Goal: Task Accomplishment & Management: Manage account settings

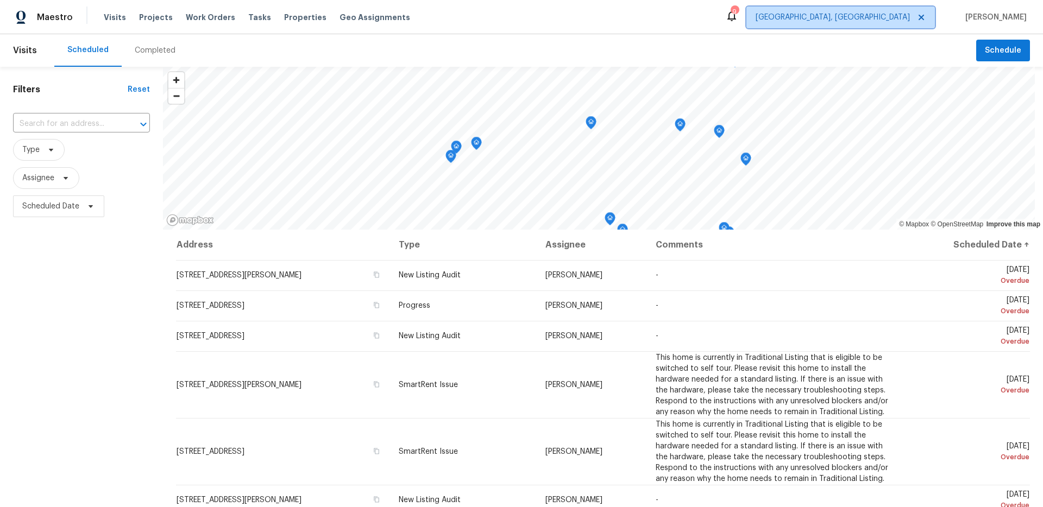
click at [889, 18] on span "[GEOGRAPHIC_DATA], [GEOGRAPHIC_DATA]" at bounding box center [832, 17] width 154 height 11
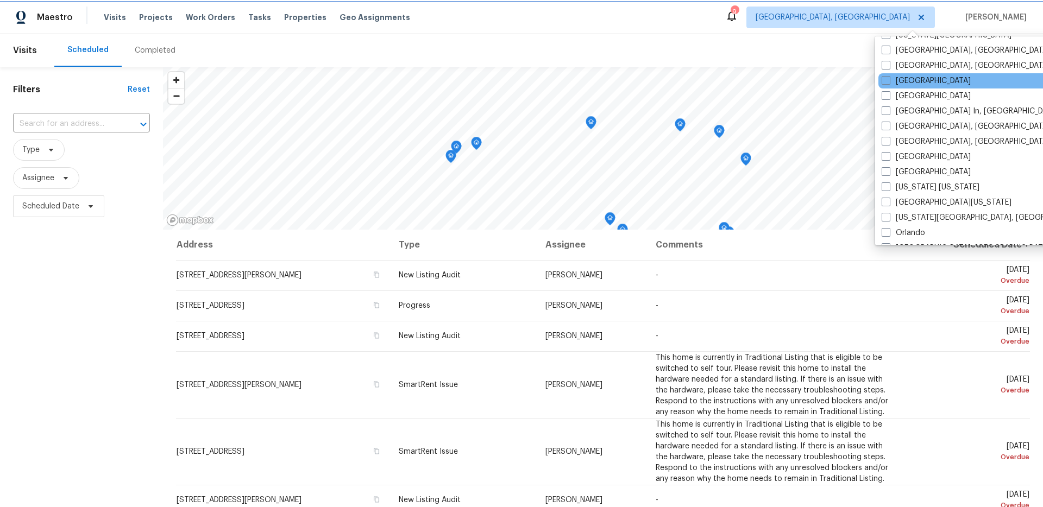
scroll to position [469, 0]
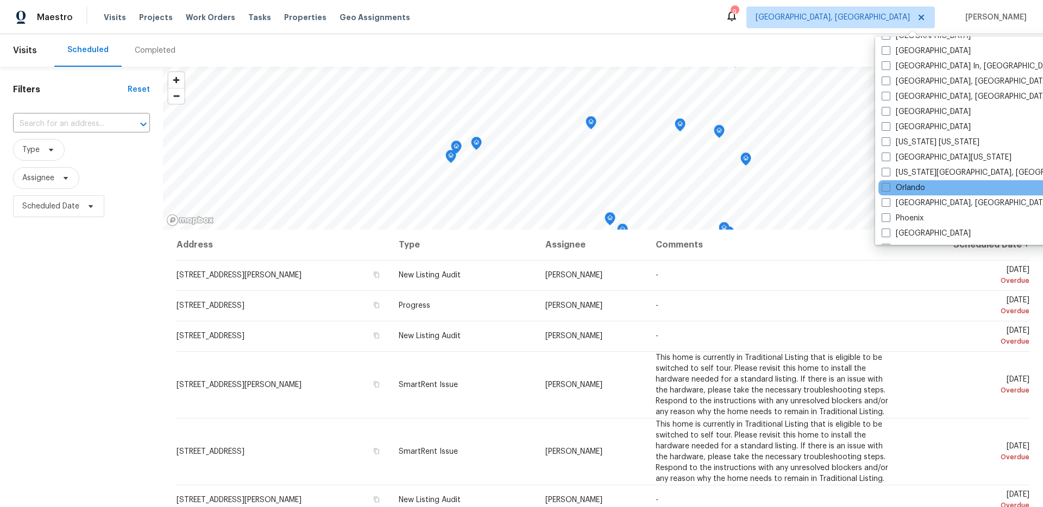
click at [931, 184] on div "Orlando" at bounding box center [987, 187] width 219 height 15
click at [916, 187] on label "Orlando" at bounding box center [902, 187] width 43 height 11
click at [888, 187] on input "Orlando" at bounding box center [884, 185] width 7 height 7
checkbox input "true"
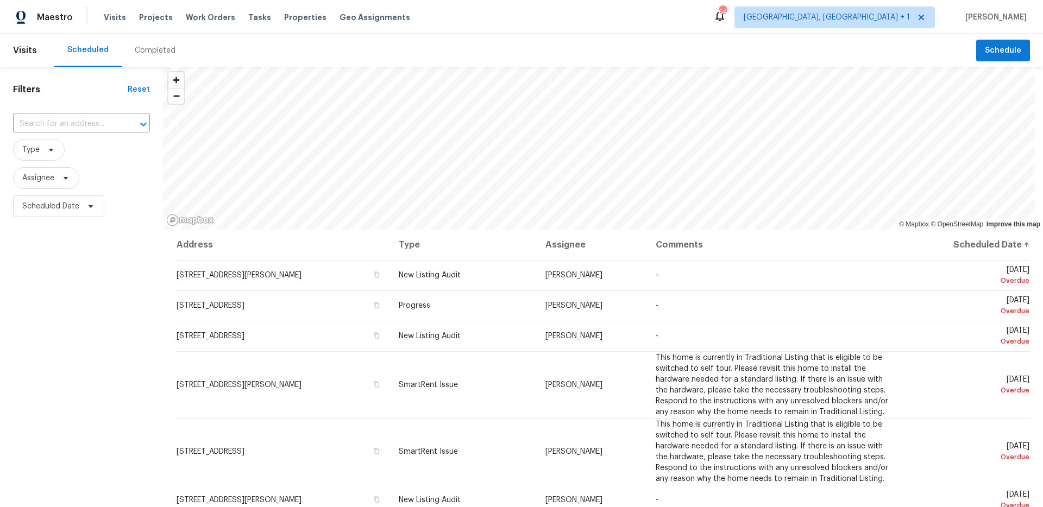
click at [497, 37] on div "Scheduled Completed" at bounding box center [514, 50] width 921 height 33
click at [92, 123] on input "text" at bounding box center [66, 124] width 106 height 17
type input "8 blak"
click at [104, 157] on li "[STREET_ADDRESS]" at bounding box center [81, 148] width 137 height 18
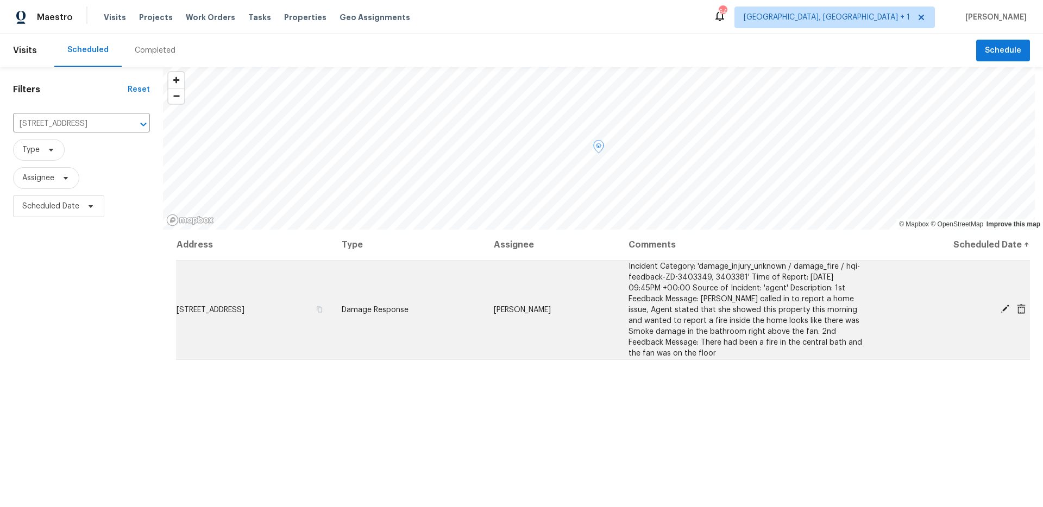
click at [589, 298] on td "[PERSON_NAME]" at bounding box center [552, 309] width 135 height 99
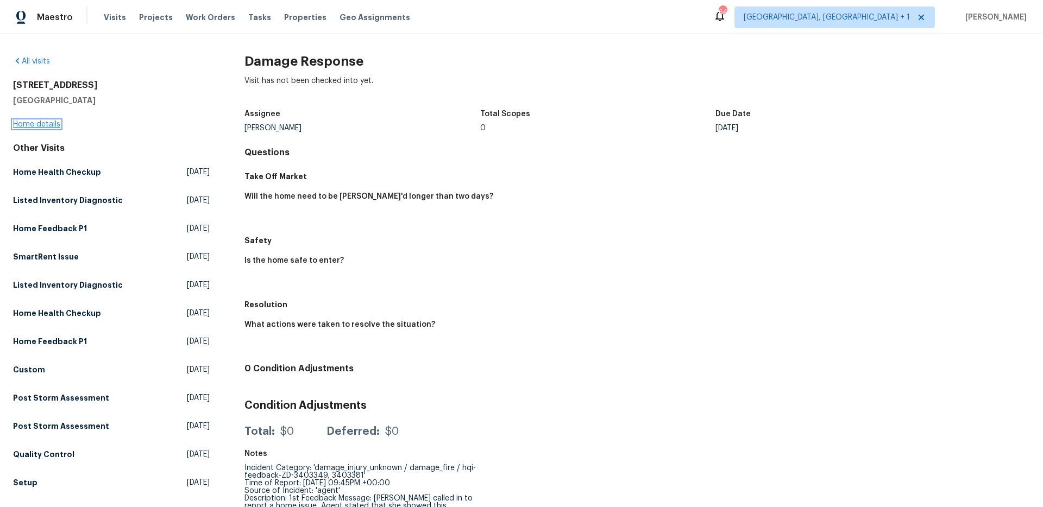
click at [39, 125] on link "Home details" at bounding box center [36, 125] width 47 height 8
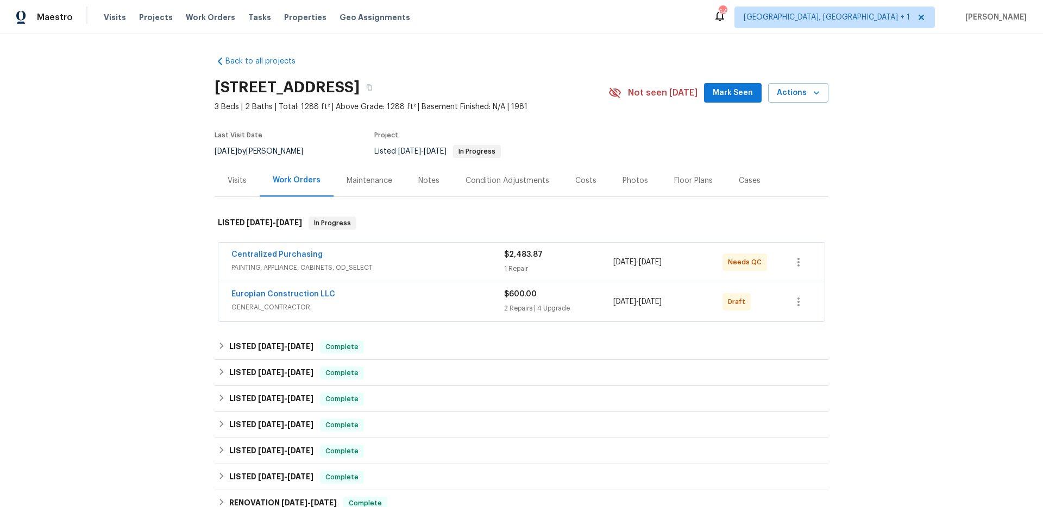
click at [440, 256] on div "Centralized Purchasing" at bounding box center [367, 255] width 273 height 13
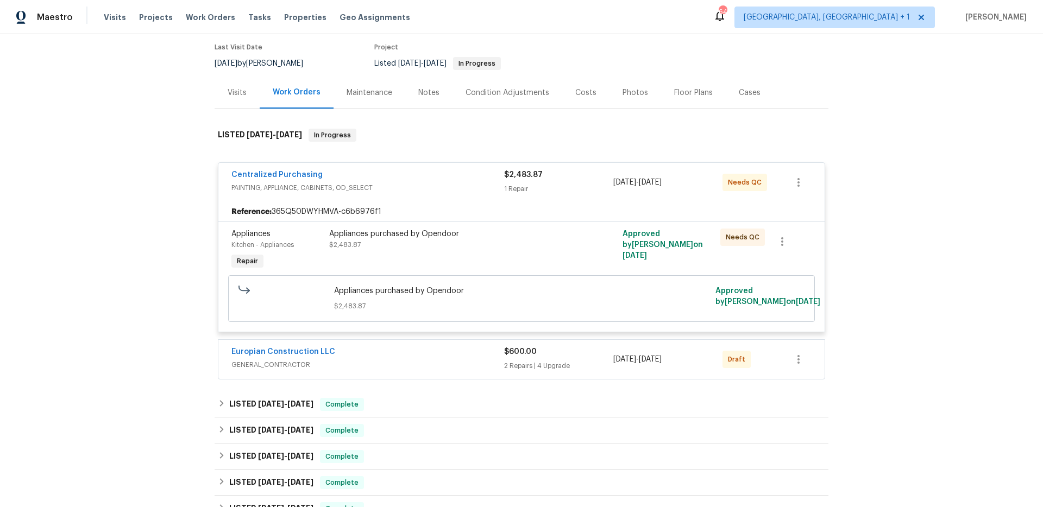
scroll to position [90, 0]
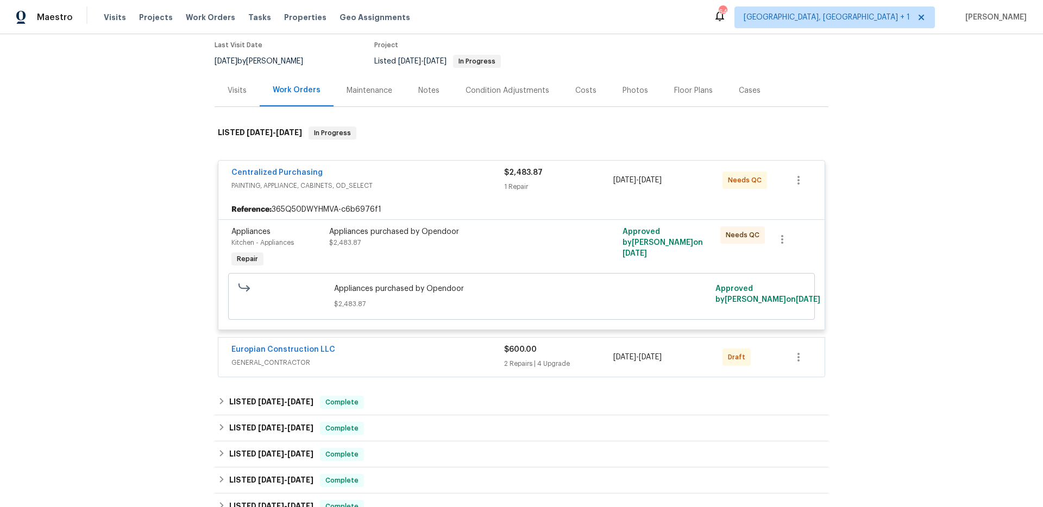
click at [465, 357] on span "GENERAL_CONTRACTOR" at bounding box center [367, 362] width 273 height 11
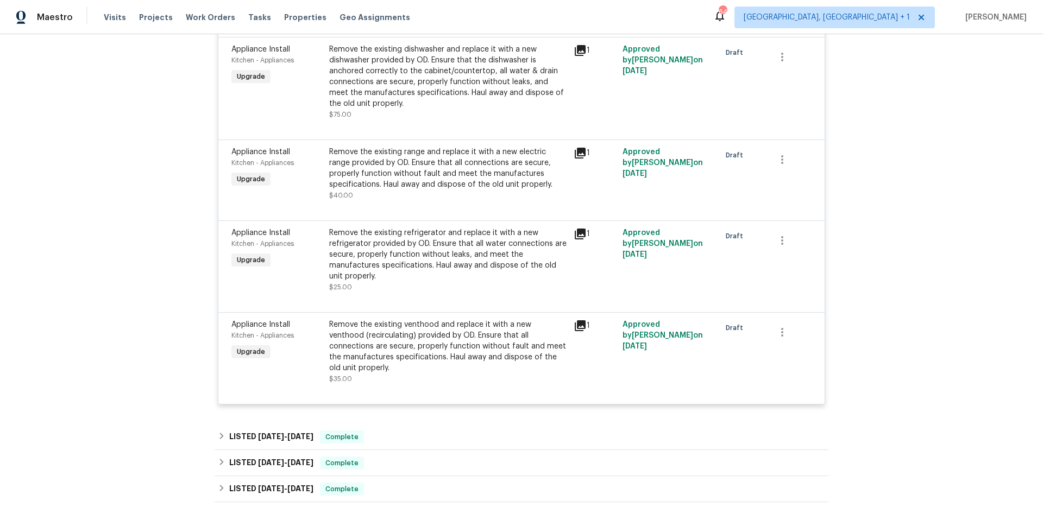
scroll to position [603, 0]
click at [573, 319] on icon at bounding box center [579, 323] width 13 height 13
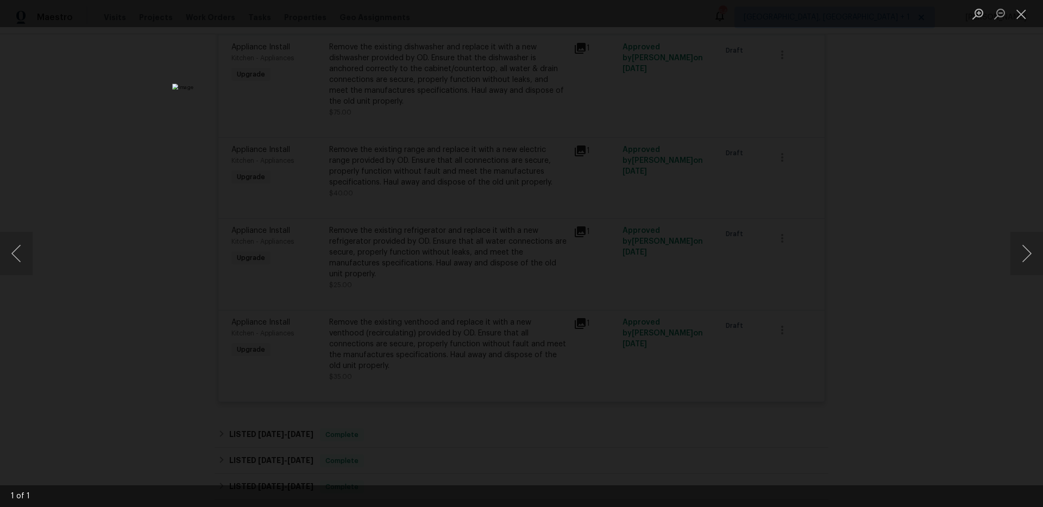
click at [885, 285] on div "Lightbox" at bounding box center [521, 253] width 1043 height 507
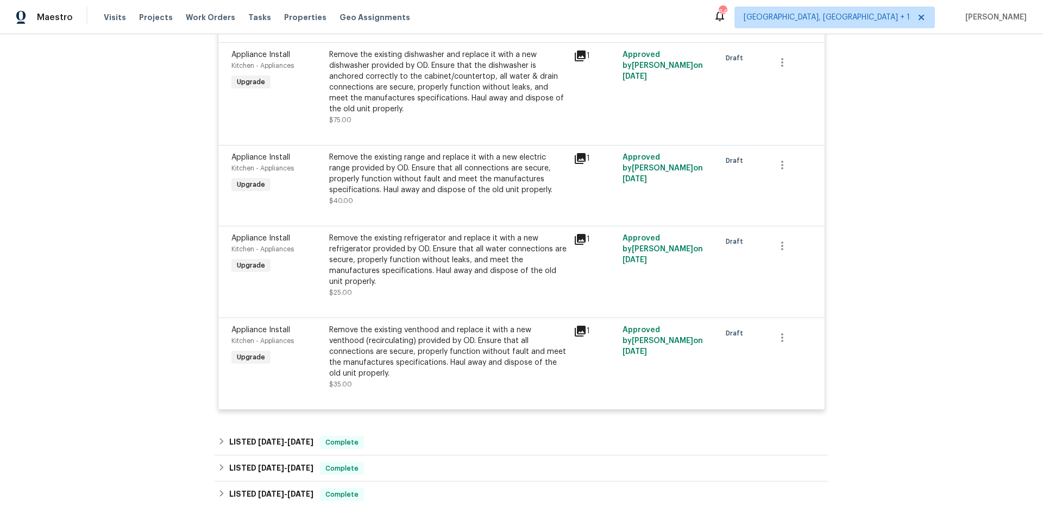
scroll to position [585, 0]
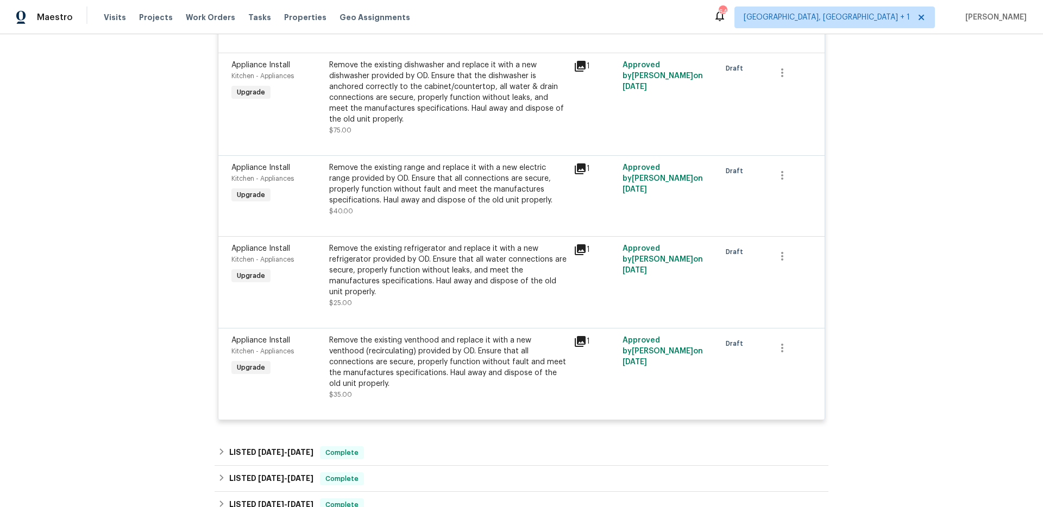
click at [574, 254] on icon at bounding box center [579, 249] width 13 height 13
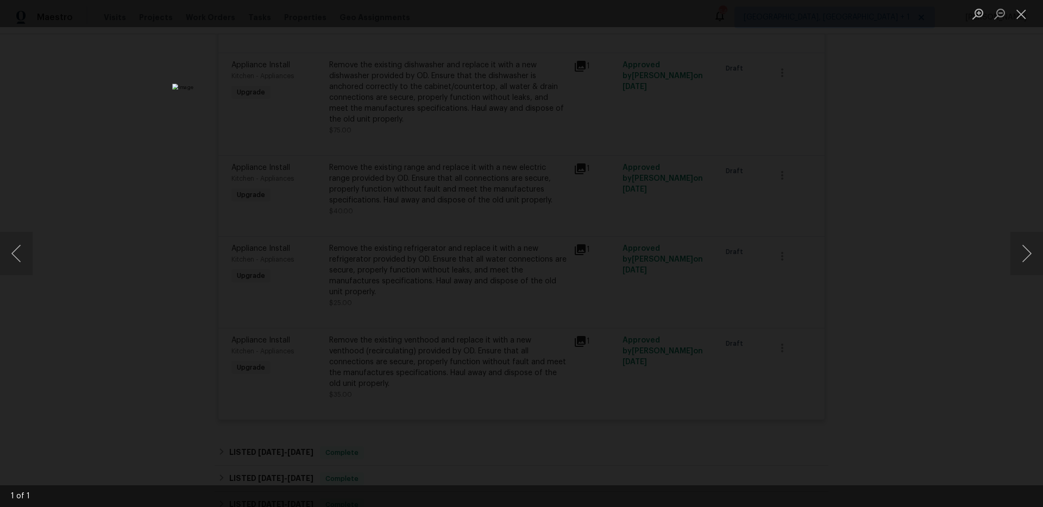
click at [874, 270] on div "Lightbox" at bounding box center [521, 253] width 1043 height 507
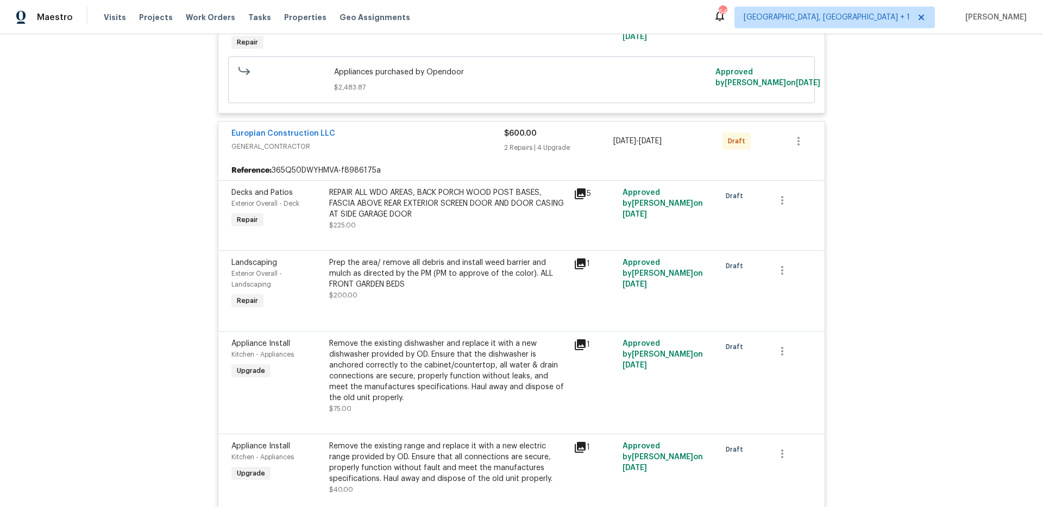
scroll to position [63, 0]
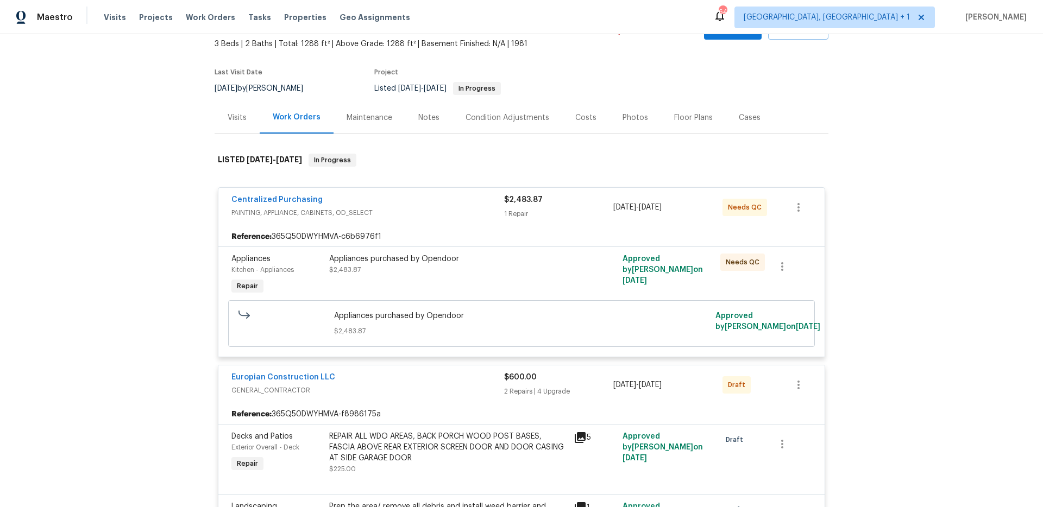
click at [240, 123] on div "Visits" at bounding box center [236, 118] width 45 height 32
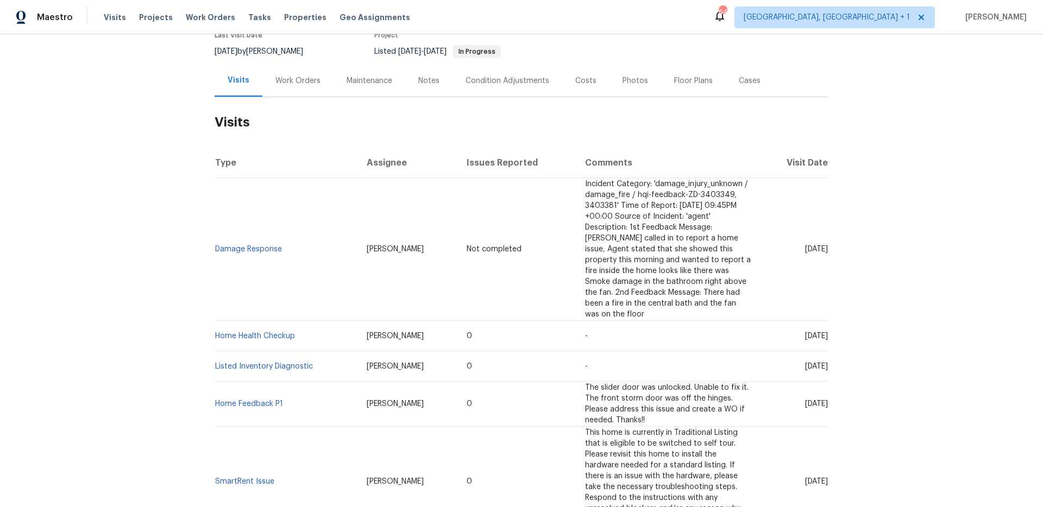
scroll to position [127, 0]
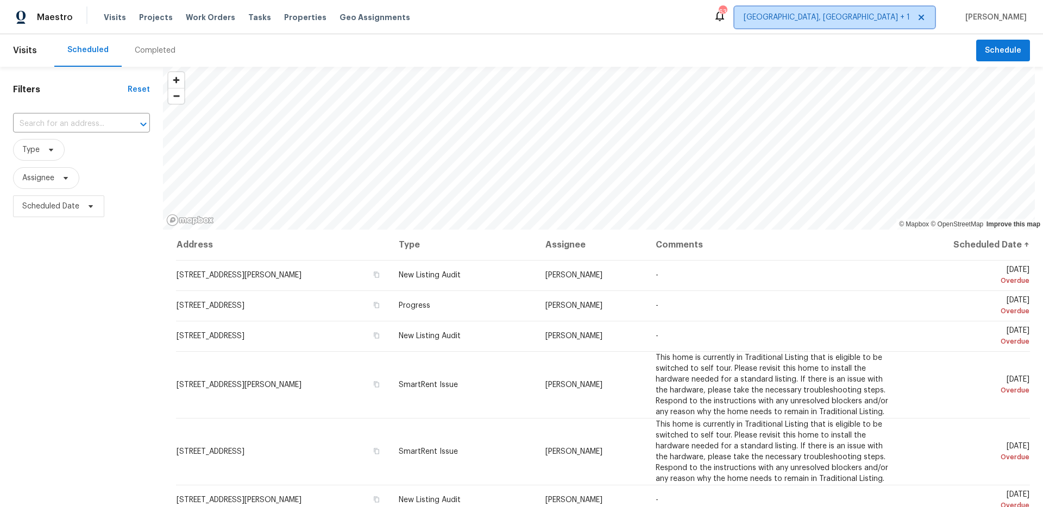
click at [888, 27] on span "[GEOGRAPHIC_DATA], [GEOGRAPHIC_DATA] + 1" at bounding box center [834, 18] width 200 height 22
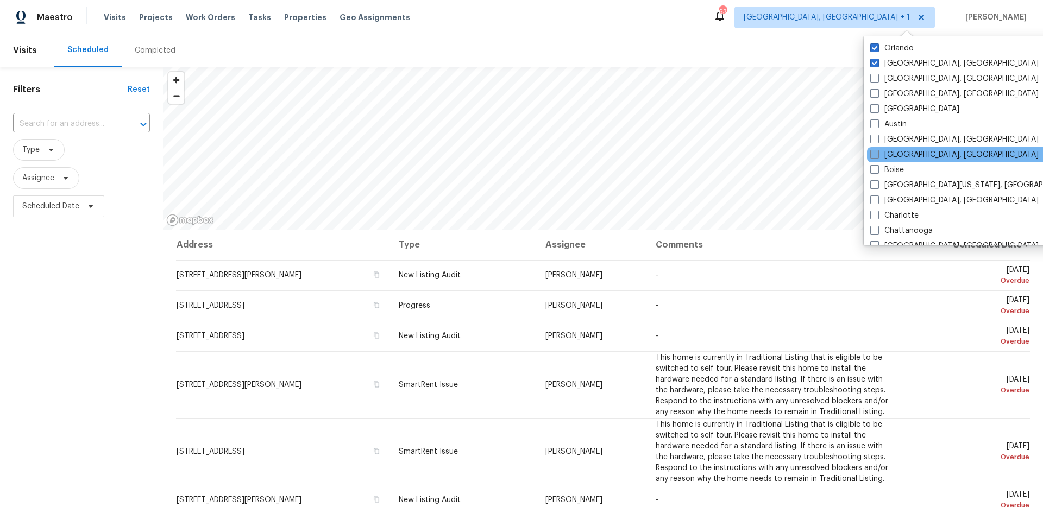
scroll to position [80, 0]
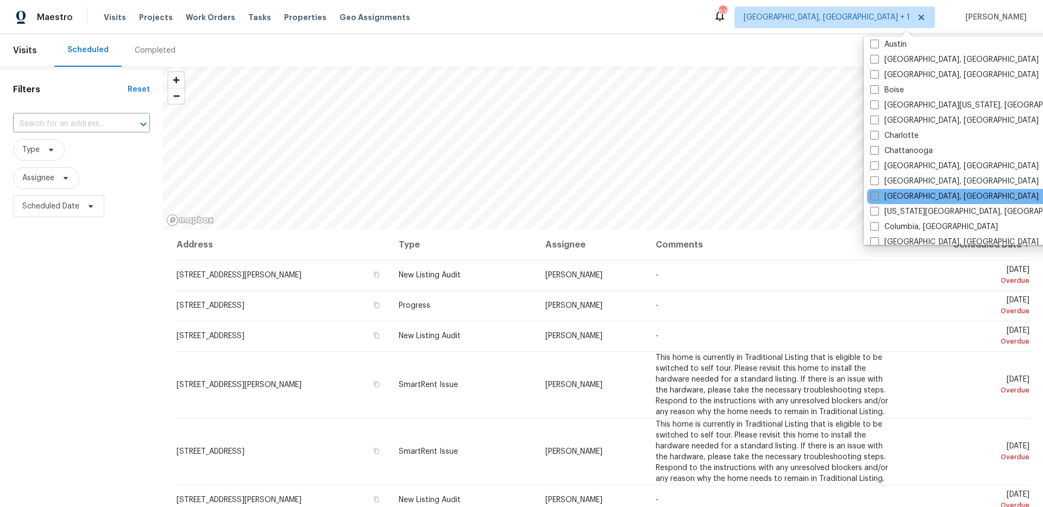
click at [908, 192] on label "[GEOGRAPHIC_DATA], [GEOGRAPHIC_DATA]" at bounding box center [954, 196] width 168 height 11
click at [877, 192] on input "[GEOGRAPHIC_DATA], [GEOGRAPHIC_DATA]" at bounding box center [873, 194] width 7 height 7
checkbox input "true"
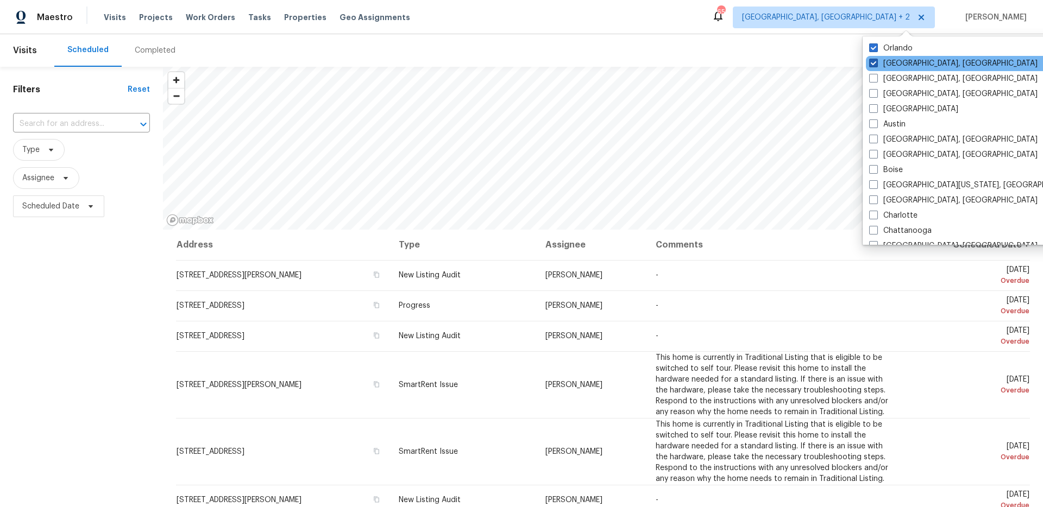
click at [901, 61] on label "[GEOGRAPHIC_DATA], [GEOGRAPHIC_DATA]" at bounding box center [953, 63] width 168 height 11
click at [876, 61] on input "[GEOGRAPHIC_DATA], [GEOGRAPHIC_DATA]" at bounding box center [872, 61] width 7 height 7
checkbox input "false"
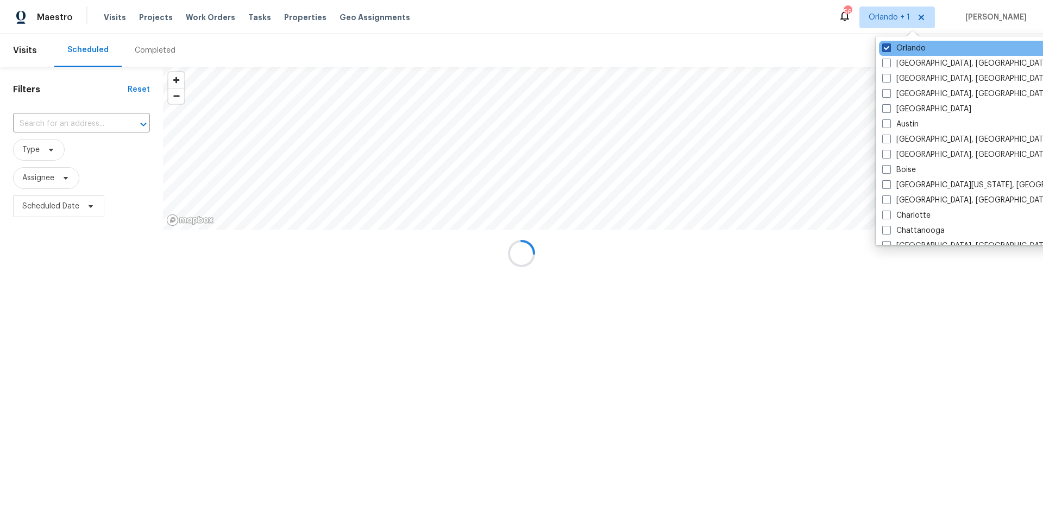
click at [897, 46] on label "Orlando" at bounding box center [903, 48] width 43 height 11
click at [889, 46] on input "Orlando" at bounding box center [885, 46] width 7 height 7
checkbox input "false"
